Goal: Task Accomplishment & Management: Use online tool/utility

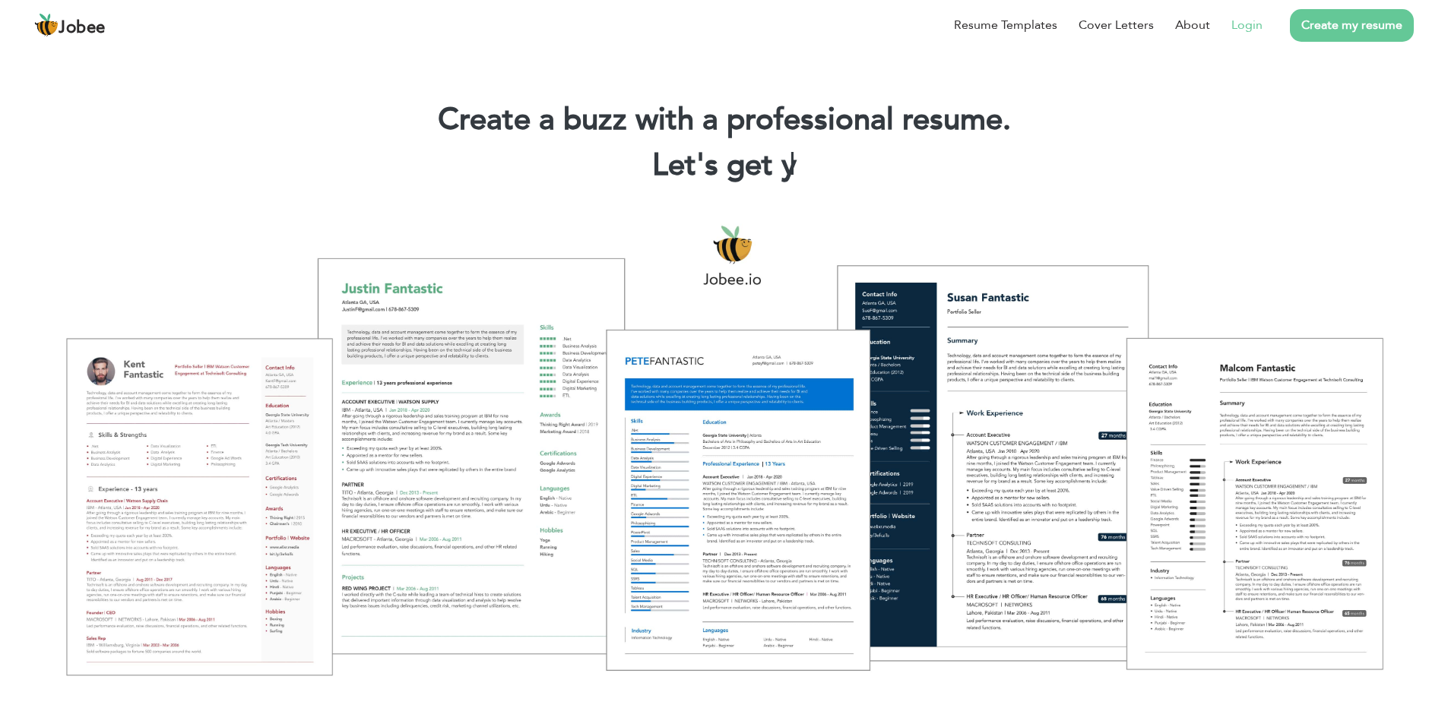
click at [1241, 18] on link "Login" at bounding box center [1246, 25] width 31 height 18
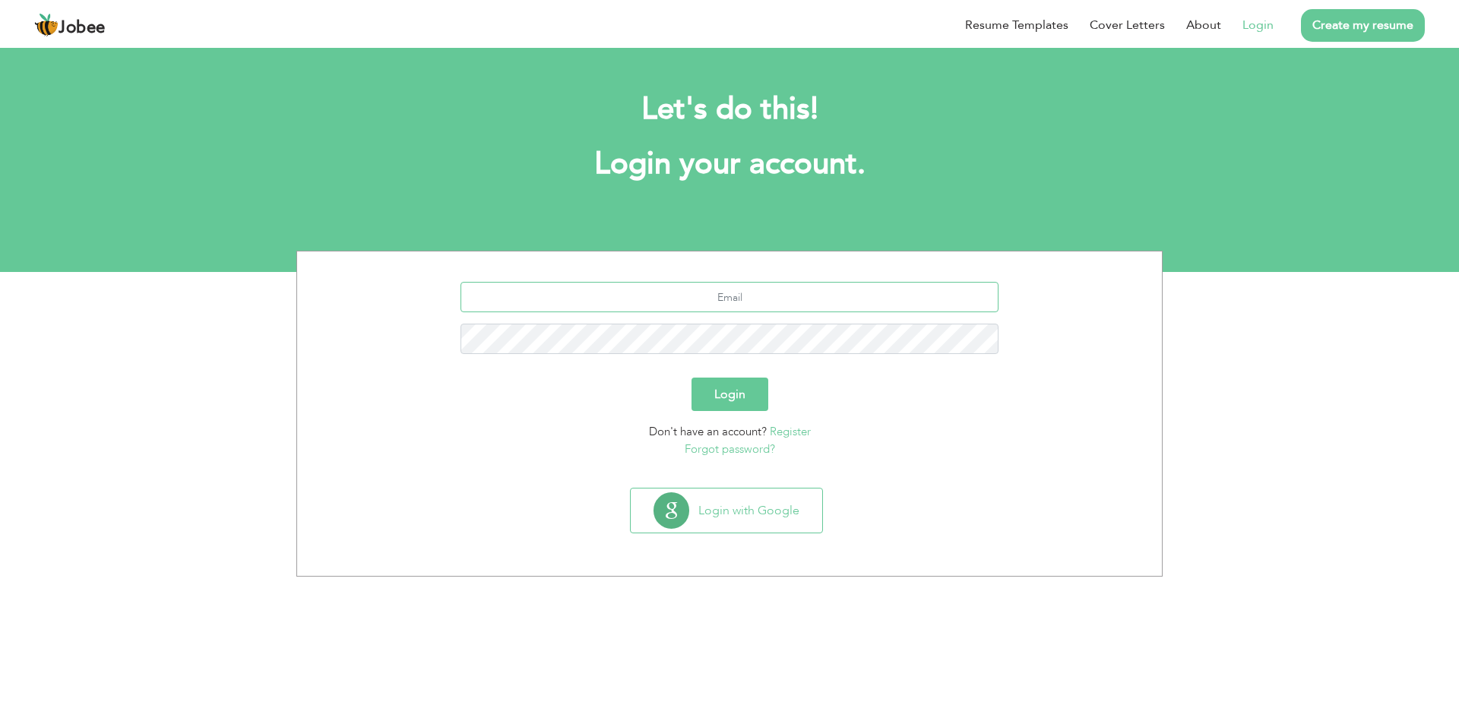
click at [813, 292] on input "text" at bounding box center [730, 297] width 539 height 30
type input "[EMAIL_ADDRESS][DOMAIN_NAME]"
click at [692, 378] on button "Login" at bounding box center [730, 394] width 77 height 33
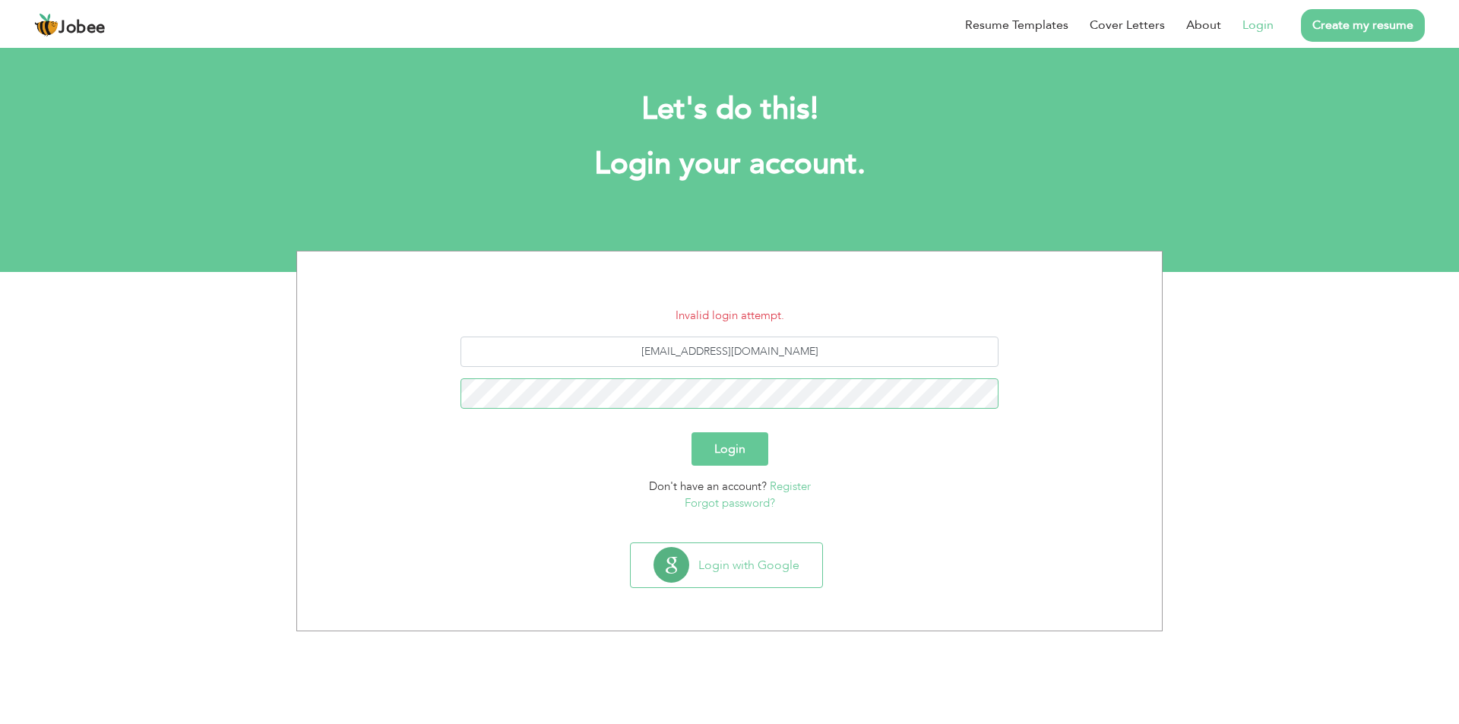
click at [692, 432] on button "Login" at bounding box center [730, 448] width 77 height 33
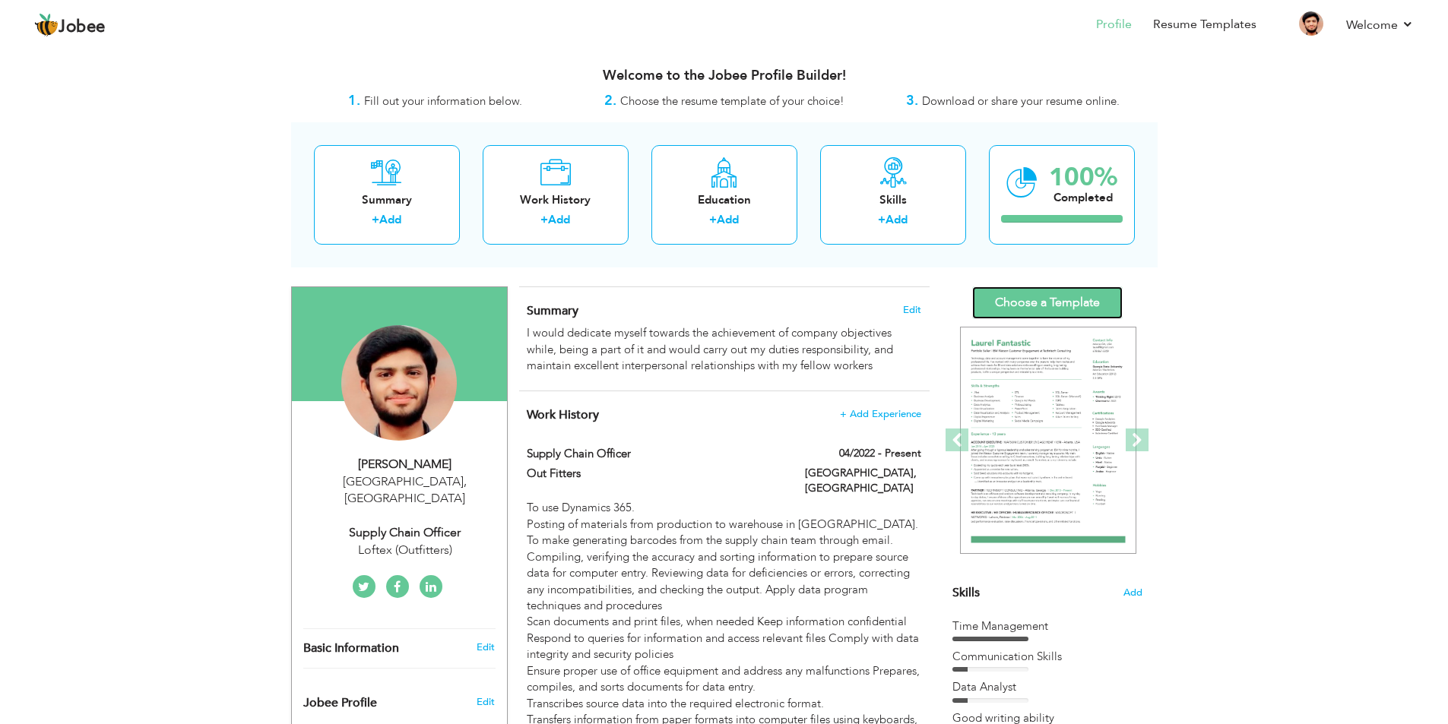
click at [1045, 303] on link "Choose a Template" at bounding box center [1047, 303] width 150 height 33
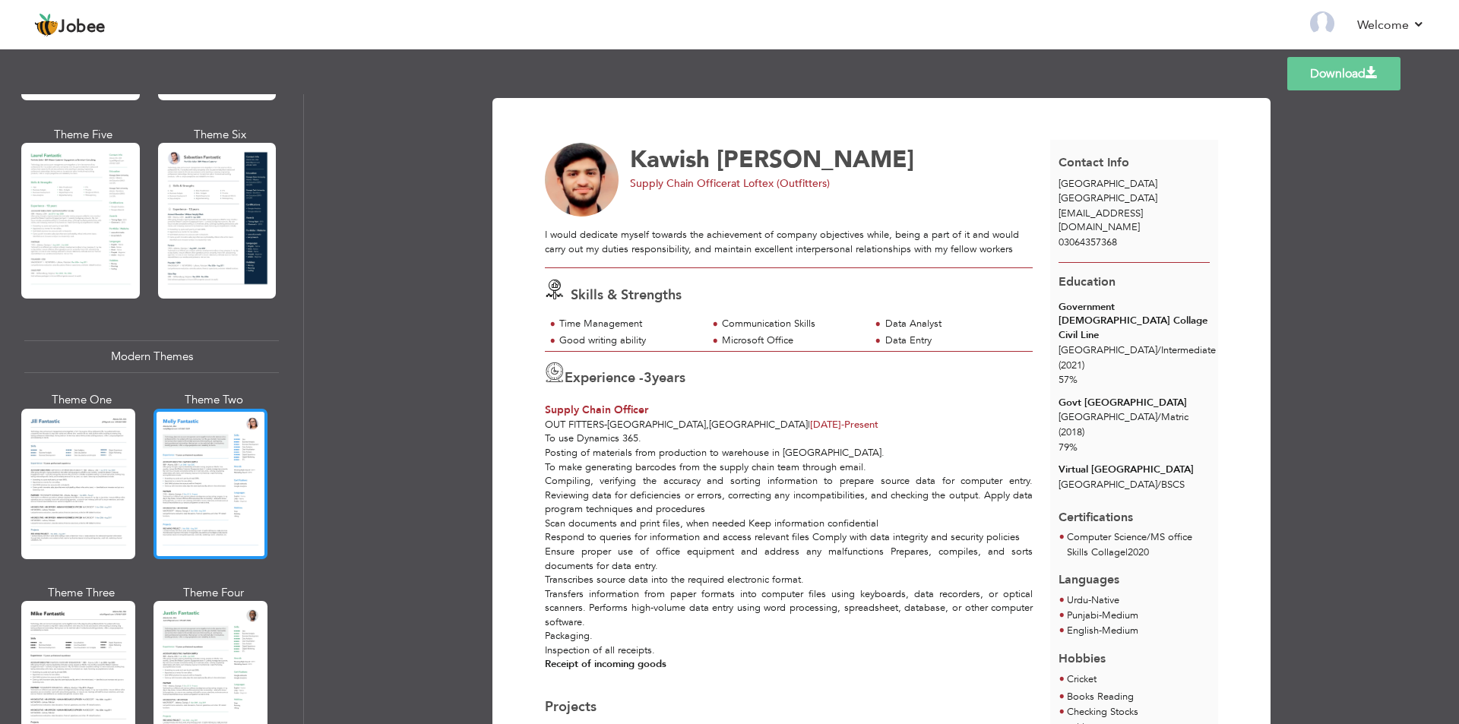
click at [186, 424] on div at bounding box center [211, 484] width 114 height 150
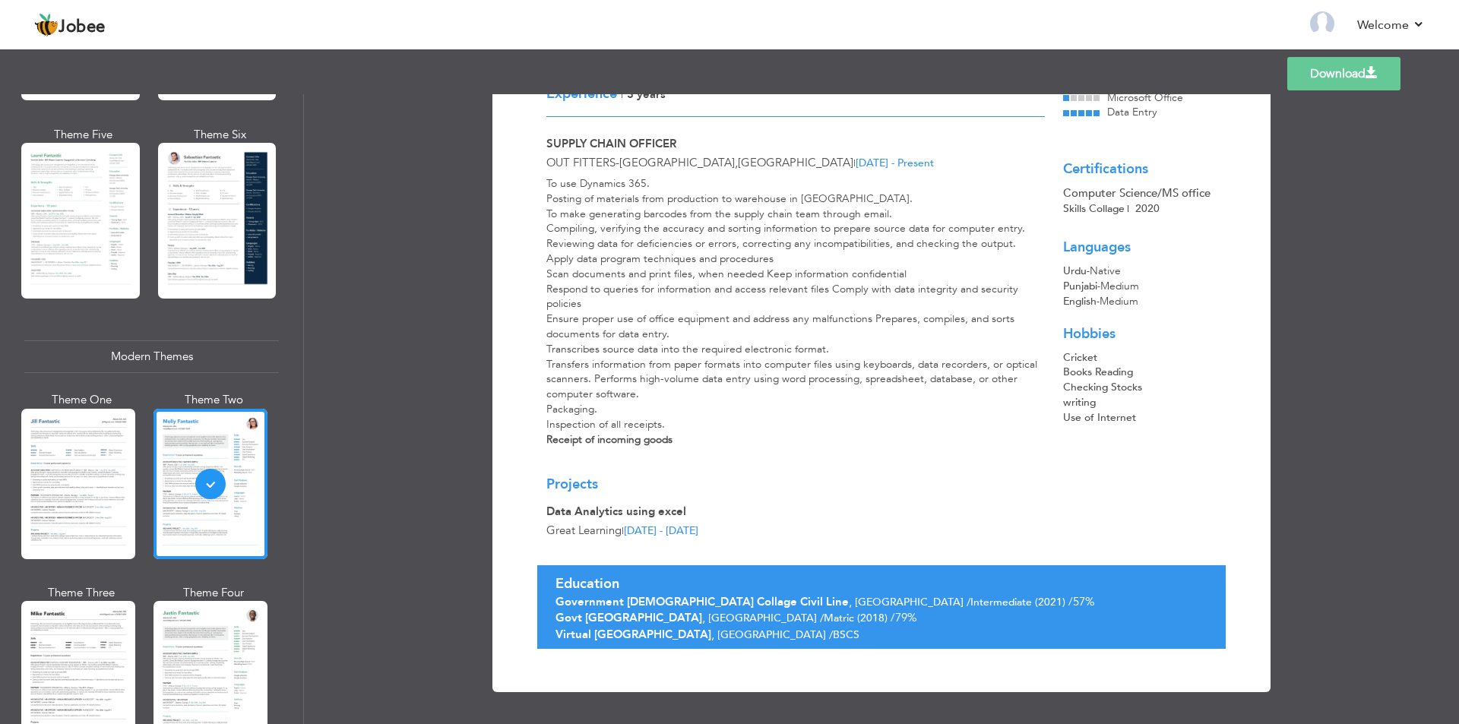
scroll to position [87, 0]
